Goal: Navigation & Orientation: Find specific page/section

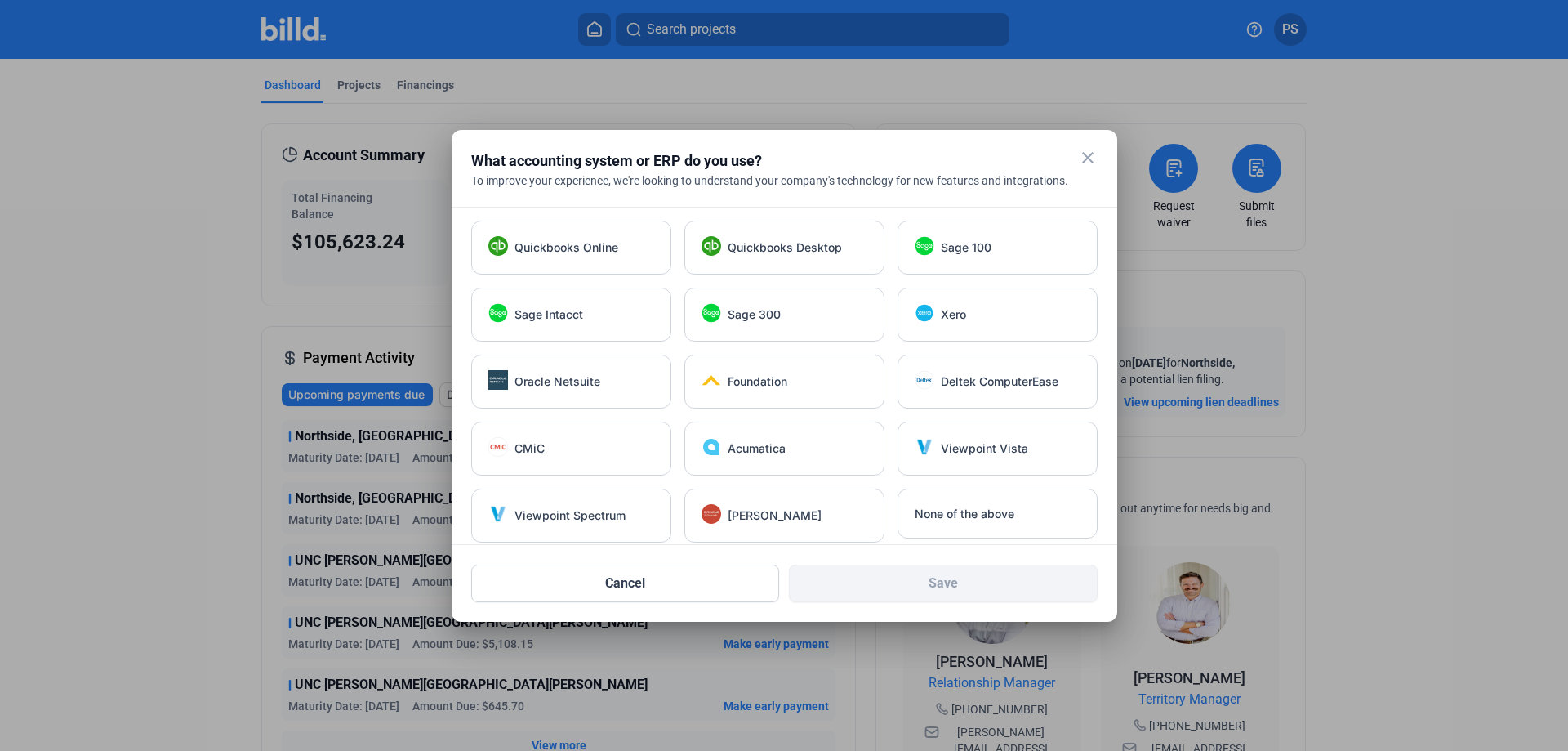
click at [1083, 155] on mat-icon "close" at bounding box center [1087, 157] width 19 height 19
